Goal: Navigation & Orientation: Find specific page/section

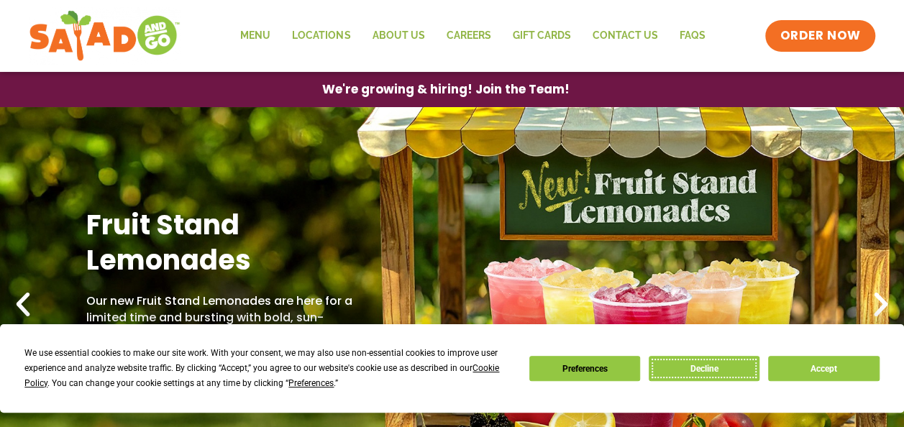
click at [730, 372] on button "Decline" at bounding box center [704, 368] width 111 height 25
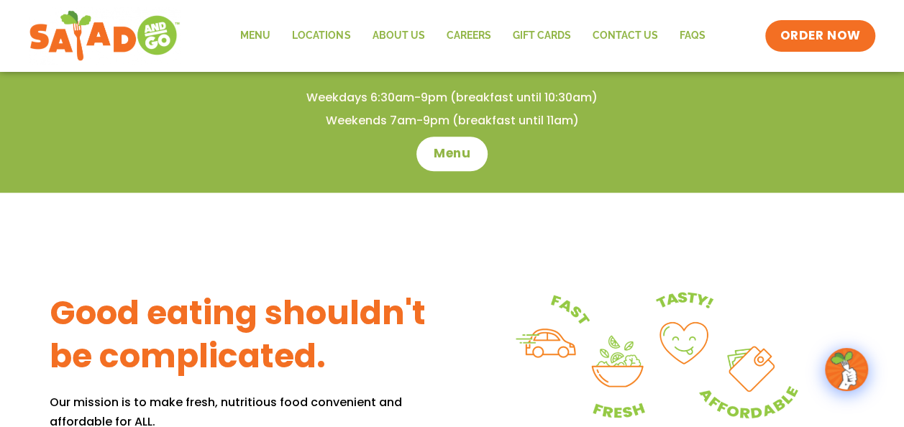
scroll to position [431, 0]
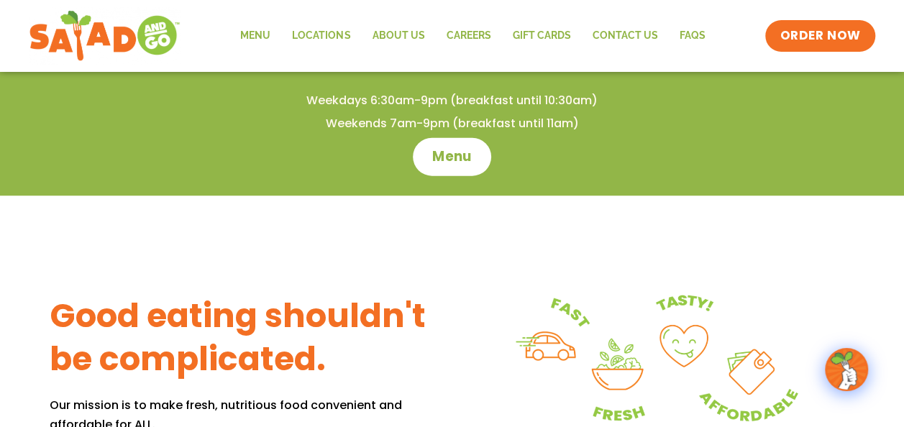
click at [457, 157] on span "Menu" at bounding box center [451, 156] width 41 height 19
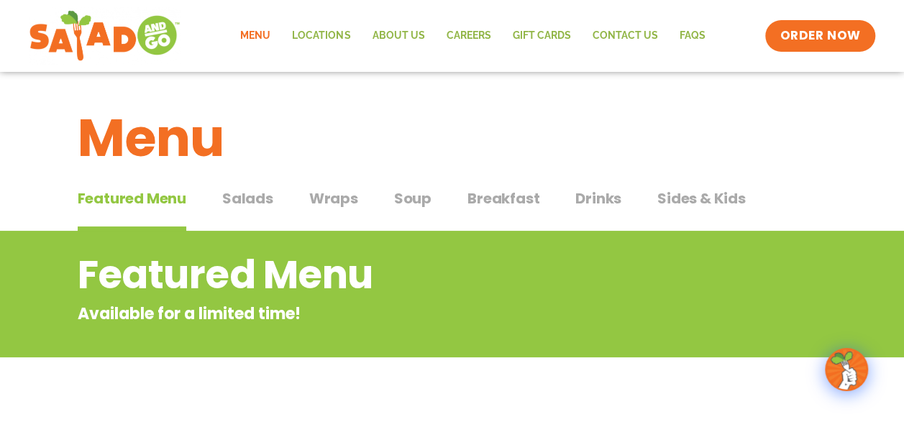
click at [322, 201] on span "Wraps" at bounding box center [333, 199] width 49 height 22
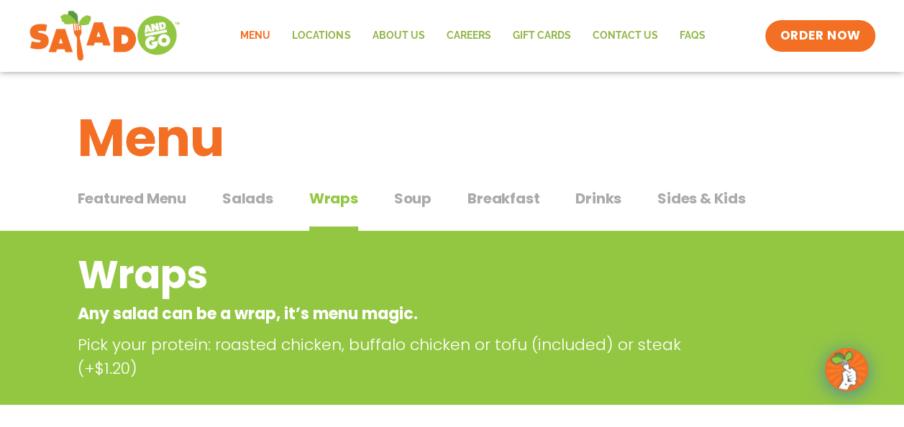
click at [416, 198] on span "Soup" at bounding box center [412, 199] width 37 height 22
